Goal: Find specific page/section: Find specific page/section

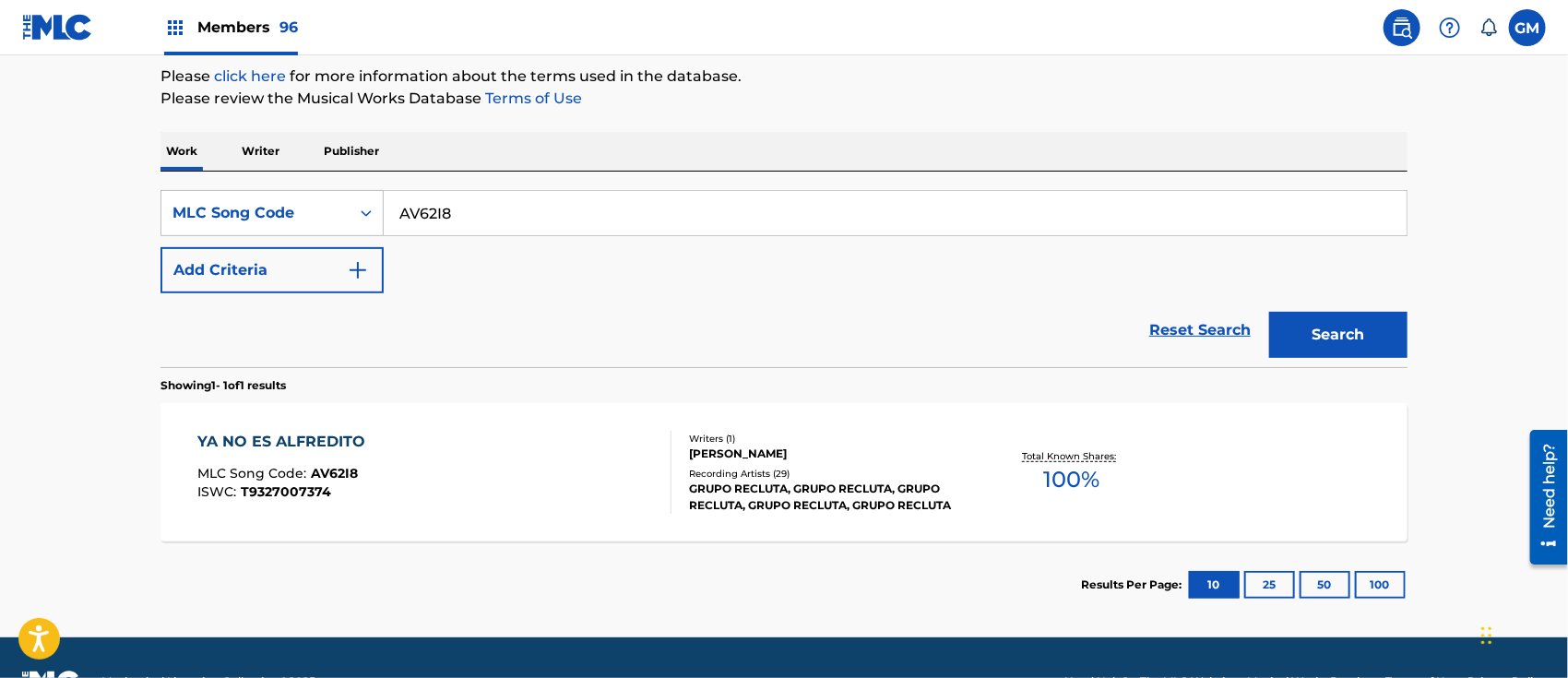
click at [246, 25] on span "Members 96" at bounding box center [248, 27] width 101 height 21
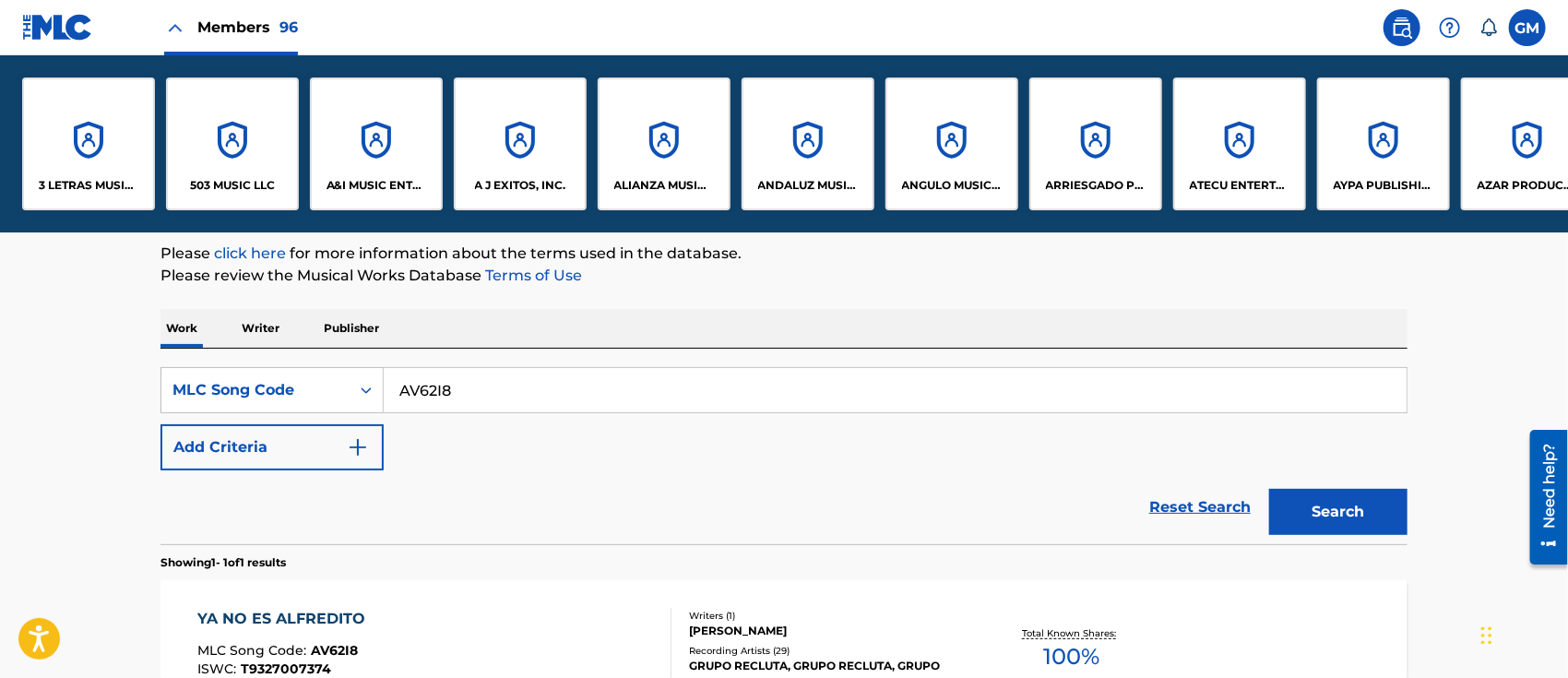
scroll to position [398, 0]
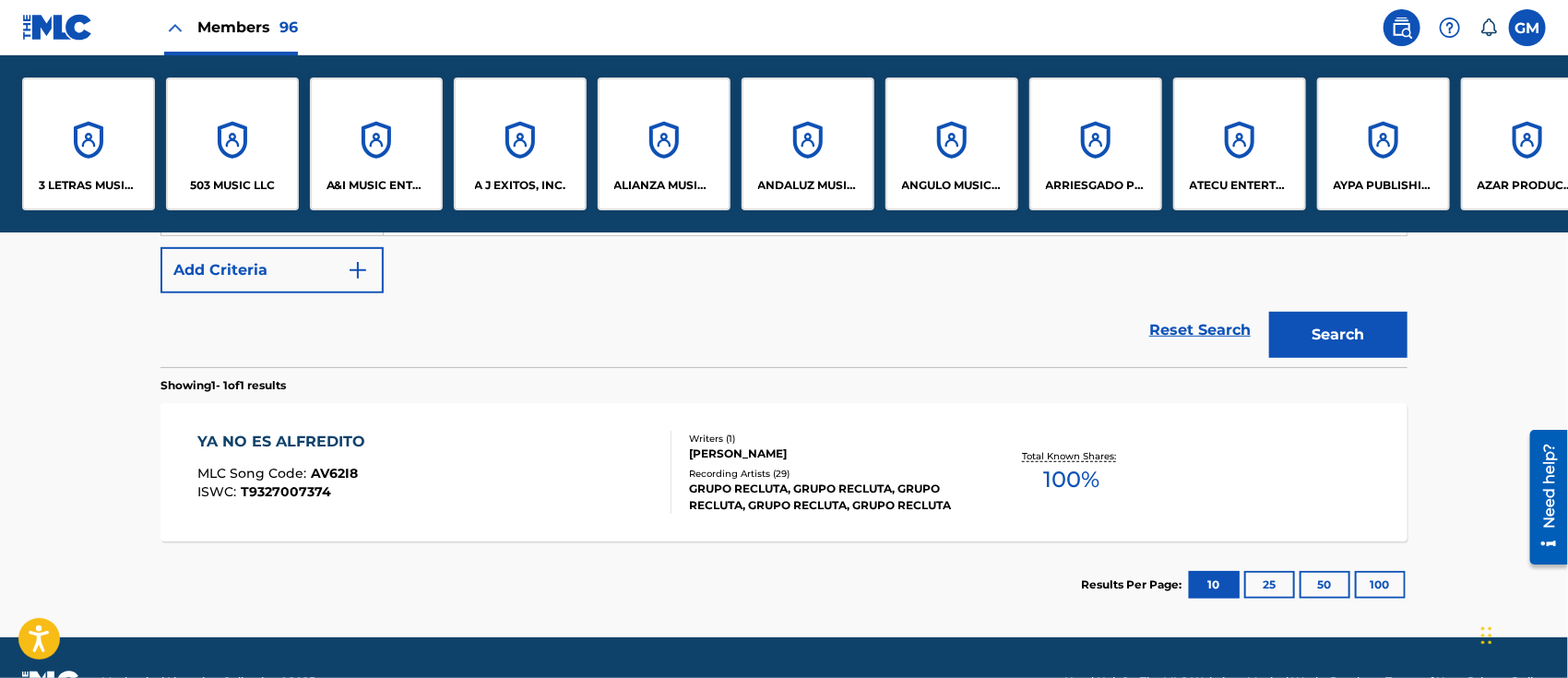
click at [399, 168] on div "A&I MUSIC ENTERTAINMENT, INC" at bounding box center [377, 144] width 133 height 133
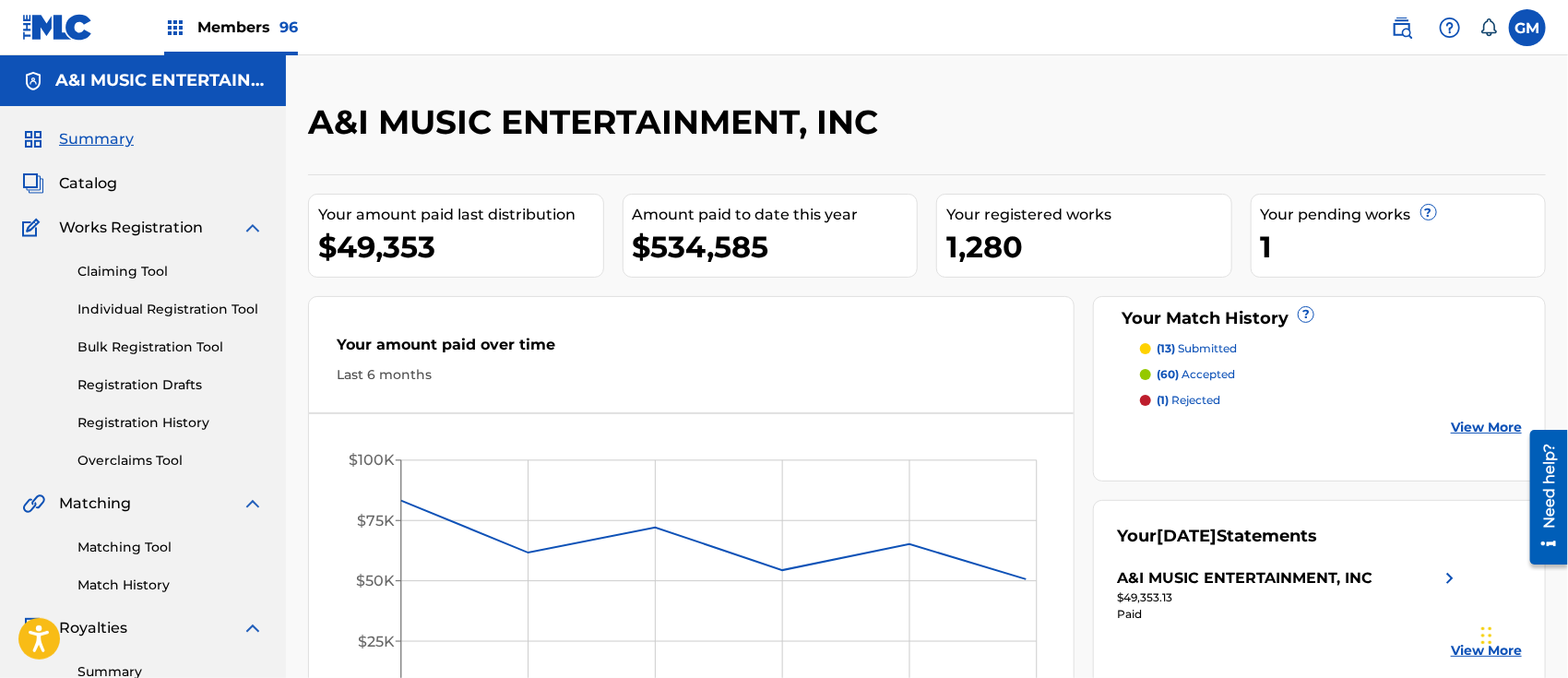
click at [102, 181] on span "Catalog" at bounding box center [87, 183] width 58 height 22
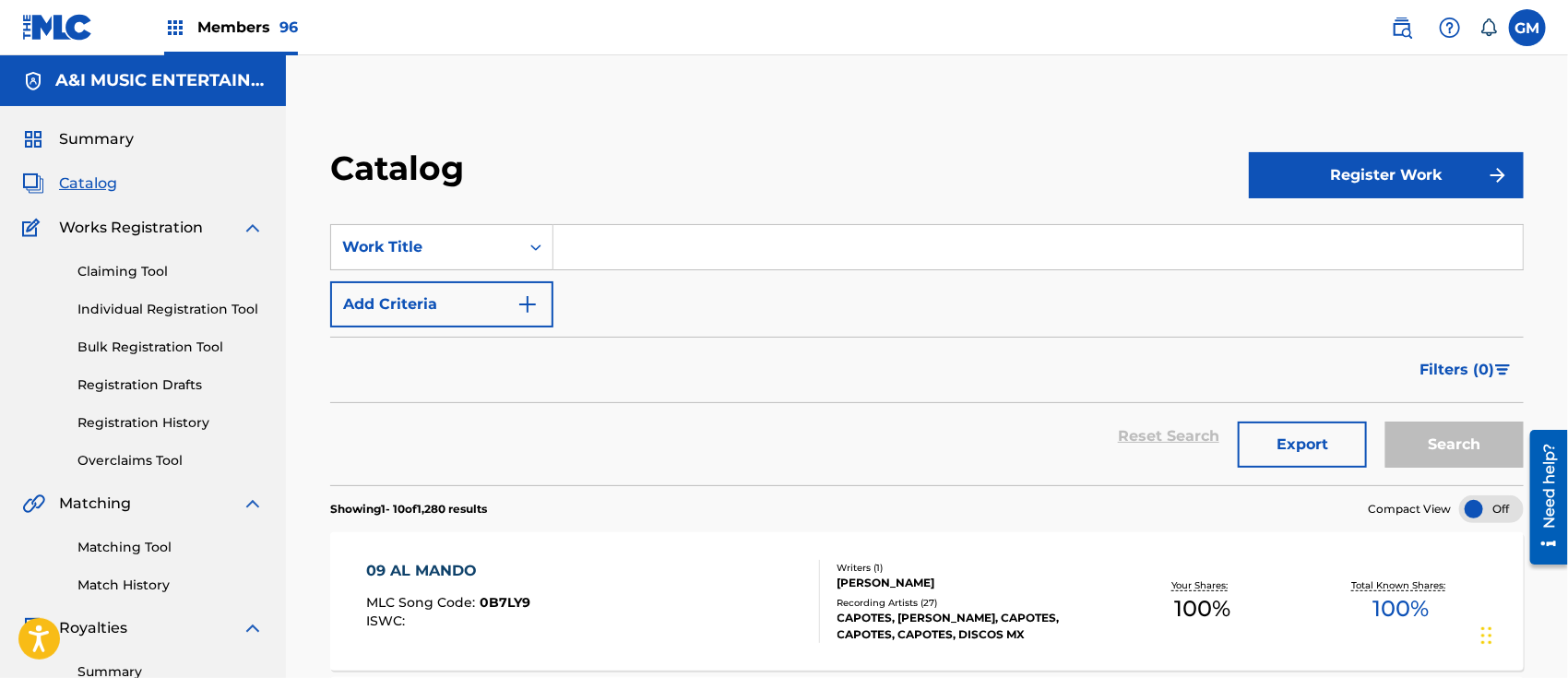
click at [616, 256] on input "Search Form" at bounding box center [1038, 247] width 970 height 45
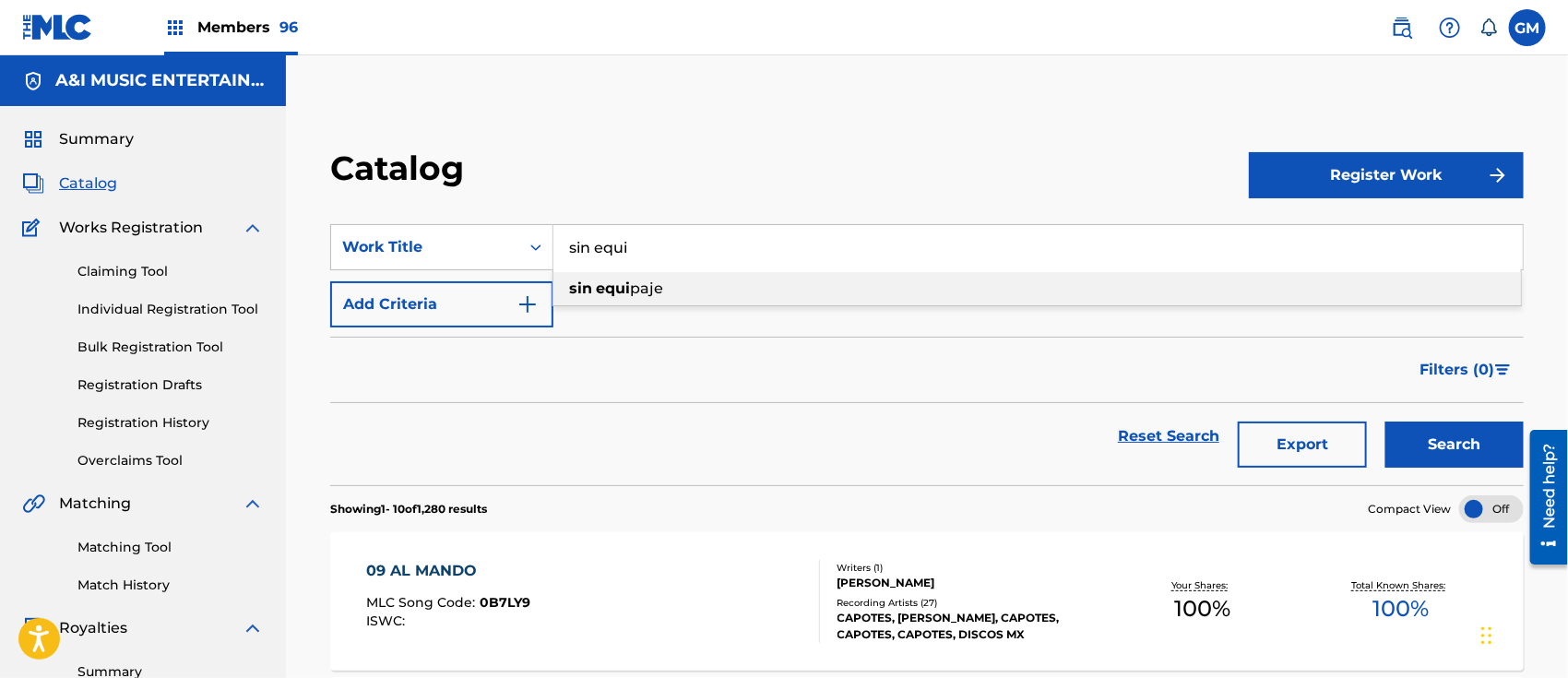
click at [618, 285] on strong "equi" at bounding box center [613, 289] width 34 height 17
type input "sin equipaje"
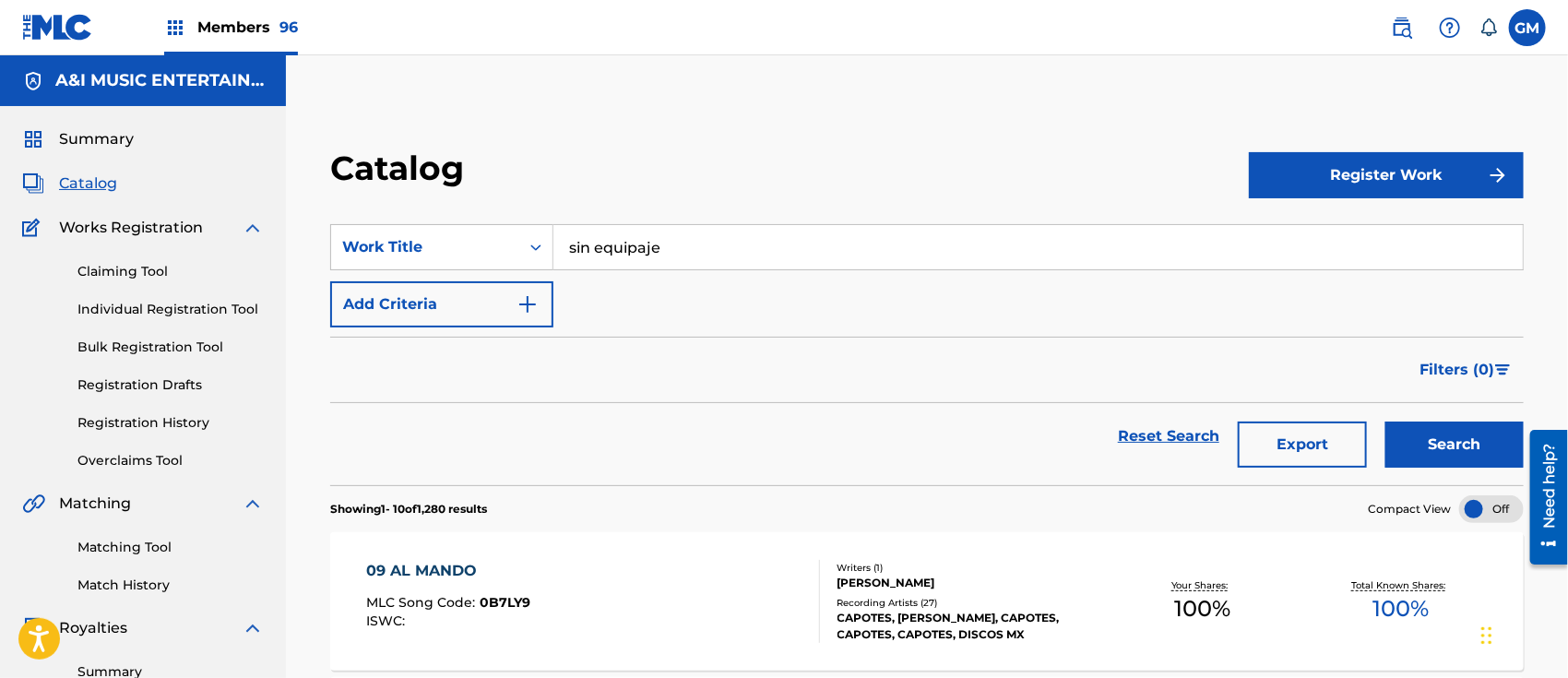
click at [1426, 446] on button "Search" at bounding box center [1455, 444] width 139 height 47
